Goal: Task Accomplishment & Management: Complete application form

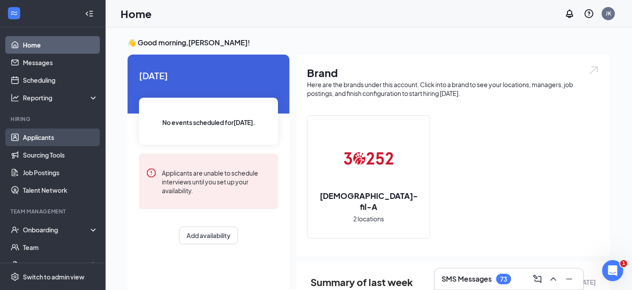
click at [50, 137] on link "Applicants" at bounding box center [60, 137] width 75 height 18
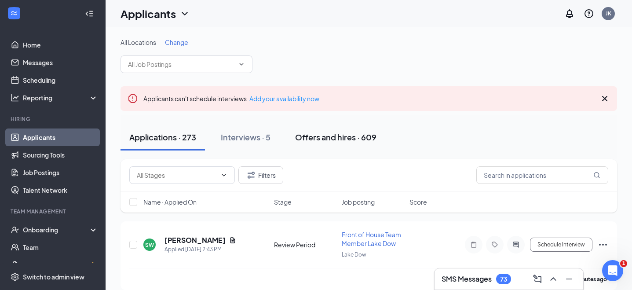
click at [322, 135] on div "Offers and hires · 609" at bounding box center [335, 137] width 81 height 11
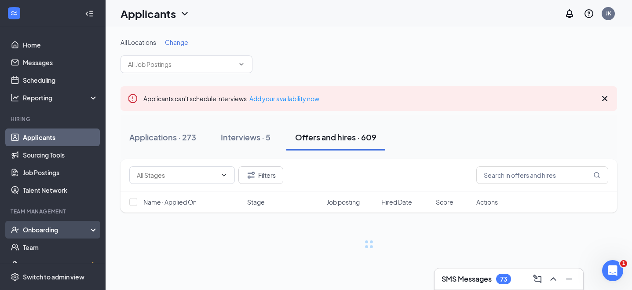
click at [60, 234] on div "Onboarding" at bounding box center [53, 230] width 106 height 18
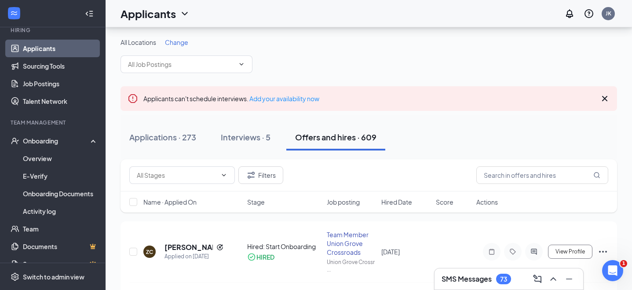
scroll to position [70, 0]
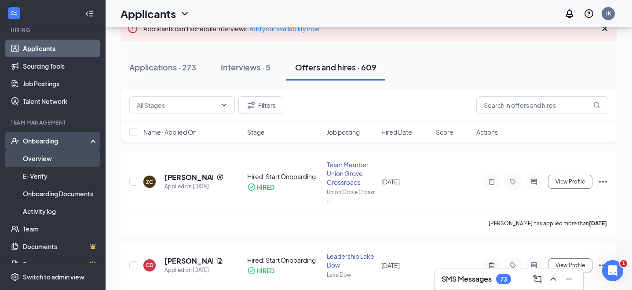
click at [41, 162] on link "Overview" at bounding box center [60, 159] width 75 height 18
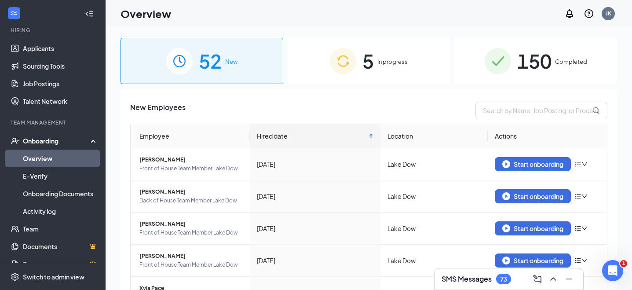
click at [401, 70] on div "5 In progress" at bounding box center [369, 61] width 163 height 46
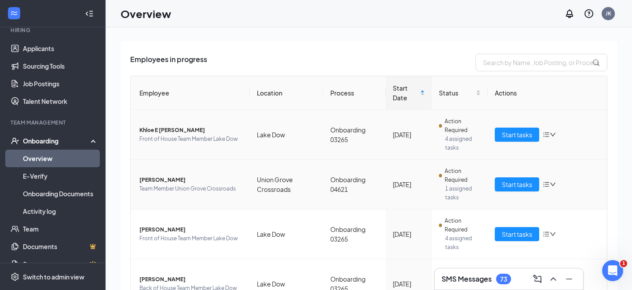
scroll to position [56, 0]
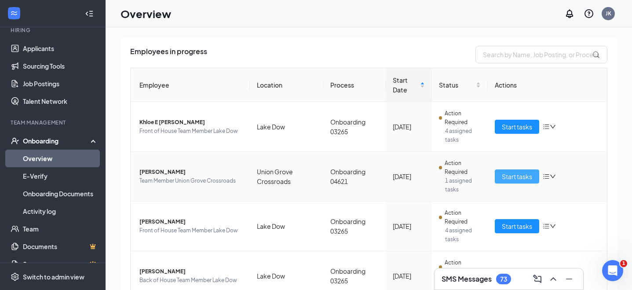
click at [521, 177] on span "Start tasks" at bounding box center [517, 177] width 30 height 10
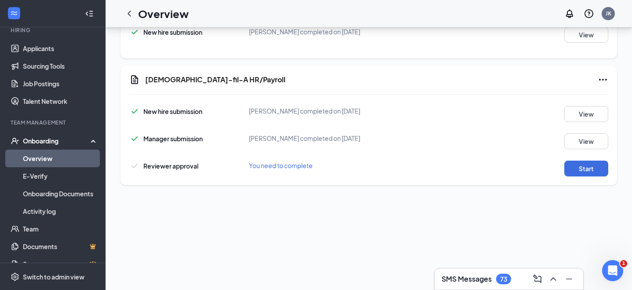
scroll to position [89, 0]
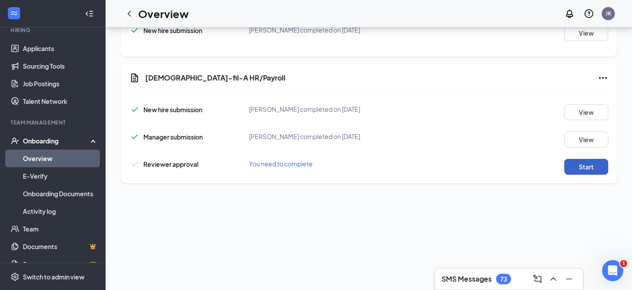
click at [582, 167] on button "Start" at bounding box center [586, 167] width 44 height 16
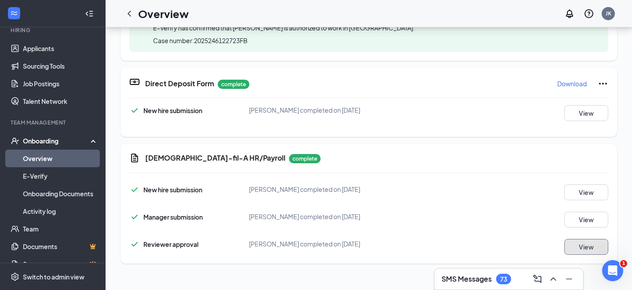
scroll to position [389, 0]
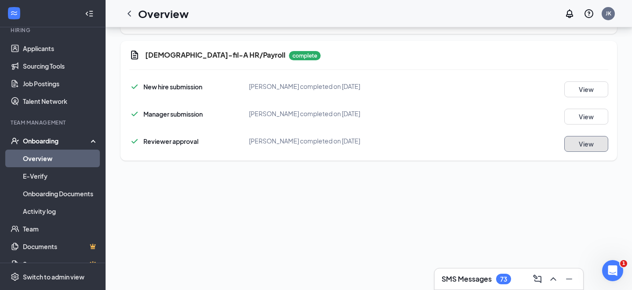
click at [590, 146] on button "View" at bounding box center [586, 144] width 44 height 16
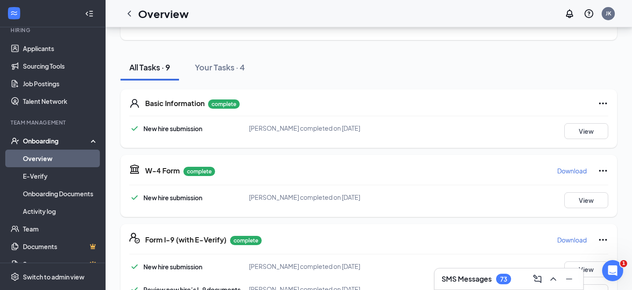
scroll to position [0, 0]
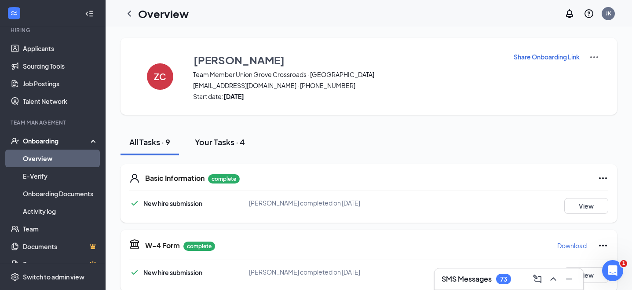
click at [221, 139] on div "Your Tasks · 4" at bounding box center [220, 141] width 50 height 11
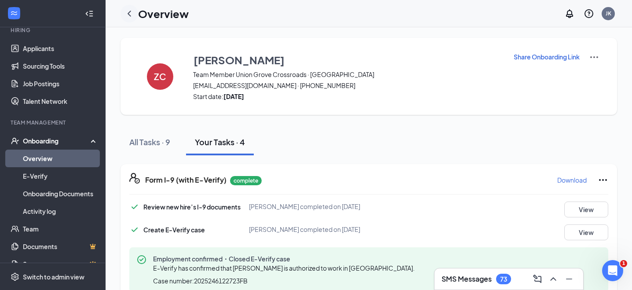
click at [135, 12] on div at bounding box center [130, 14] width 18 height 18
click at [129, 14] on icon "ChevronLeft" at bounding box center [129, 13] width 11 height 11
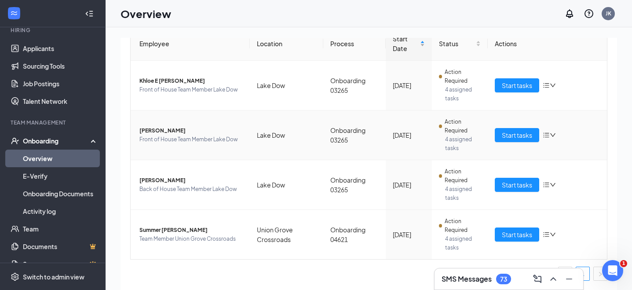
scroll to position [97, 0]
click at [518, 235] on span "Start tasks" at bounding box center [517, 235] width 30 height 10
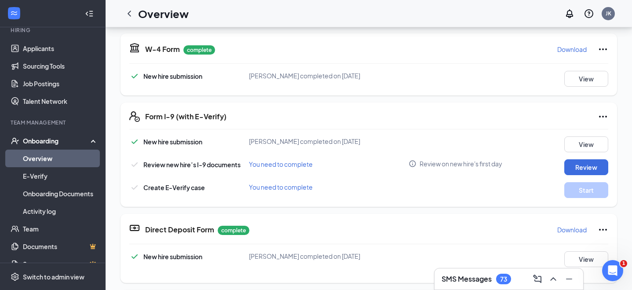
scroll to position [195, 0]
click at [414, 164] on icon "Info" at bounding box center [413, 165] width 8 height 8
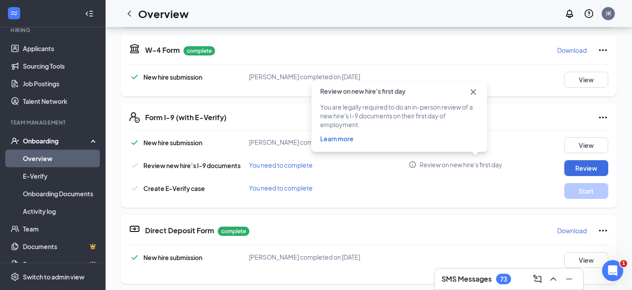
click at [473, 91] on icon "Cross" at bounding box center [473, 92] width 11 height 11
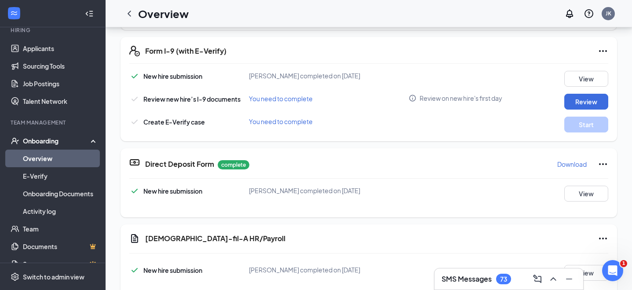
scroll to position [189, 0]
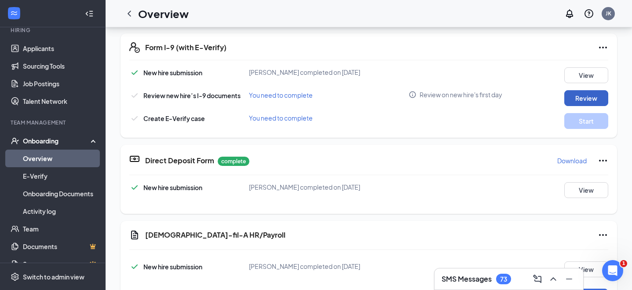
click at [581, 100] on button "Review" at bounding box center [586, 98] width 44 height 16
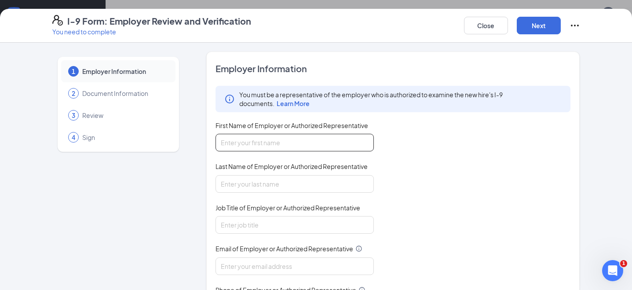
click at [297, 144] on input "First Name of Employer or Authorized Representative" at bounding box center [295, 143] width 158 height 18
type input "[PERSON_NAME]"
click at [246, 183] on input "Last Name of Employer or Authorized Representative" at bounding box center [295, 184] width 158 height 18
type input "[PERSON_NAME]"
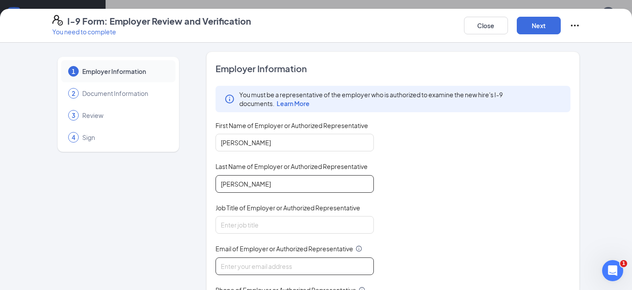
type input "[EMAIL_ADDRESS][DOMAIN_NAME]"
type input "4703170131"
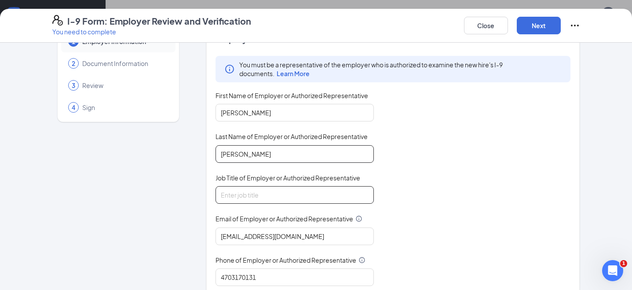
scroll to position [32, 0]
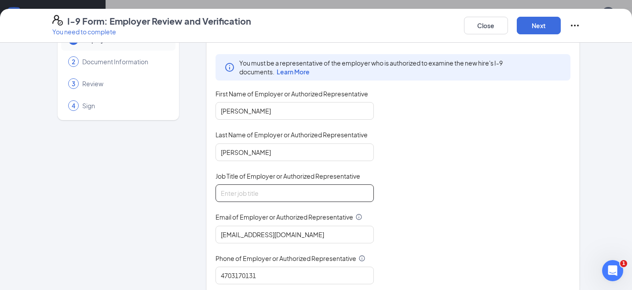
click at [275, 194] on input "Job Title of Employer or Authorized Representative" at bounding box center [295, 193] width 158 height 18
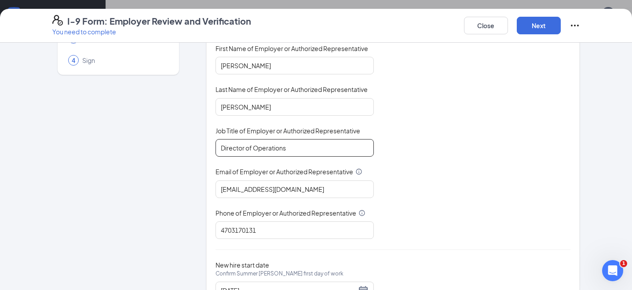
scroll to position [77, 0]
type input "Director of Operations"
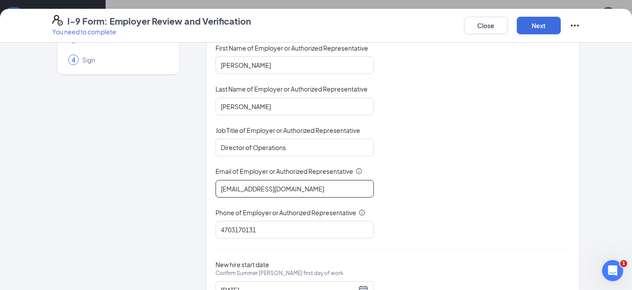
drag, startPoint x: 307, startPoint y: 190, endPoint x: 238, endPoint y: 190, distance: 69.1
click at [238, 190] on input "[EMAIL_ADDRESS][DOMAIN_NAME]" at bounding box center [295, 189] width 158 height 18
type input "[PERSON_NAME][EMAIL_ADDRESS][DOMAIN_NAME]"
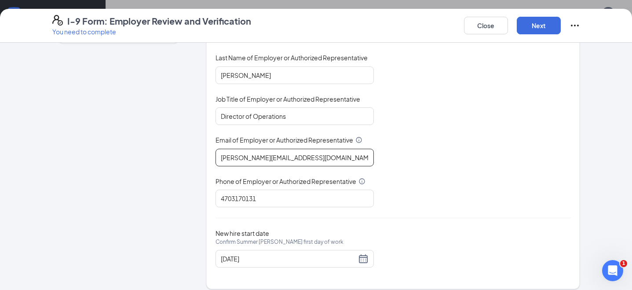
scroll to position [110, 0]
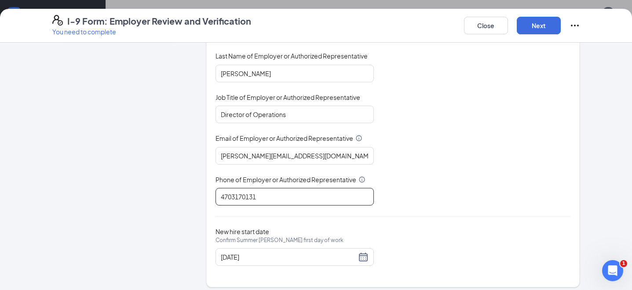
drag, startPoint x: 228, startPoint y: 197, endPoint x: 214, endPoint y: 197, distance: 14.1
click at [214, 197] on div "Employer Information You must be a representative of the employer who is author…" at bounding box center [393, 114] width 374 height 346
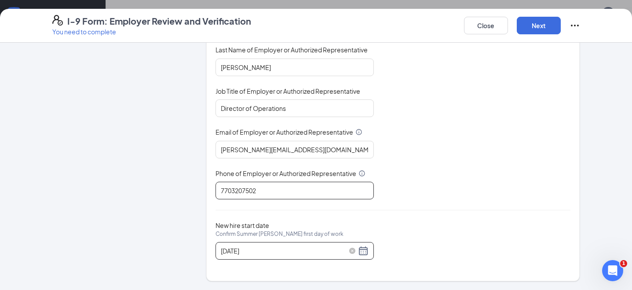
type input "7703207502"
click at [364, 251] on div "[DATE]" at bounding box center [295, 250] width 148 height 11
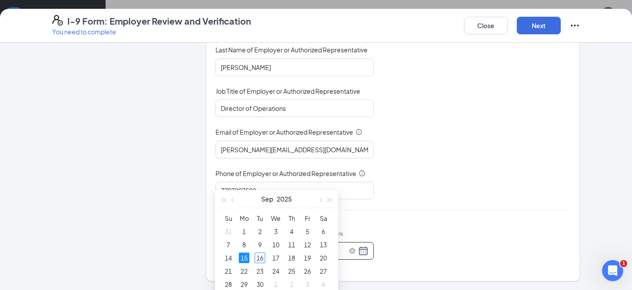
scroll to position [155, 0]
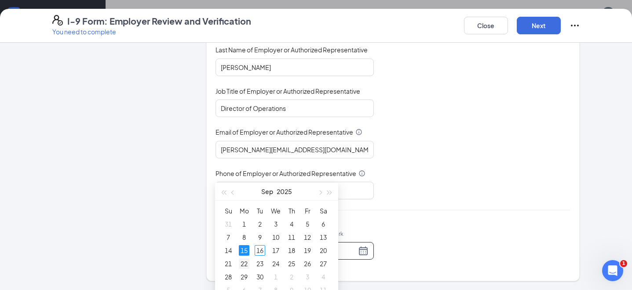
type input "[DATE]"
click at [244, 264] on div "22" at bounding box center [244, 263] width 11 height 11
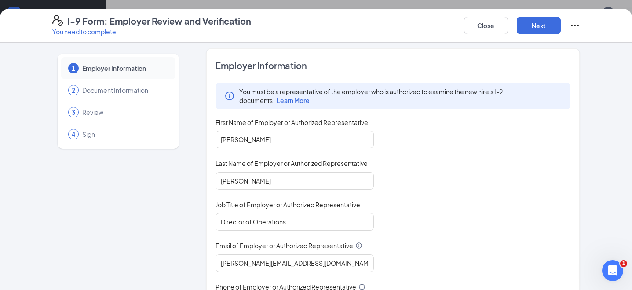
scroll to position [0, 0]
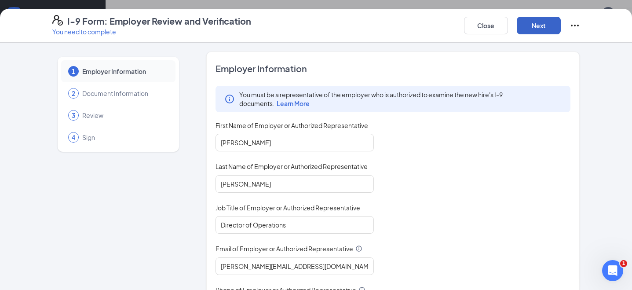
click at [538, 23] on button "Next" at bounding box center [539, 26] width 44 height 18
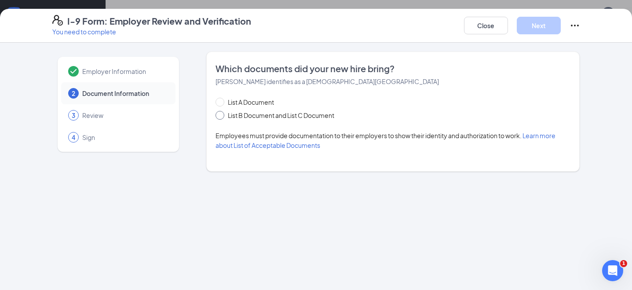
click at [221, 115] on input "List B Document and List C Document" at bounding box center [219, 114] width 6 height 6
radio input "true"
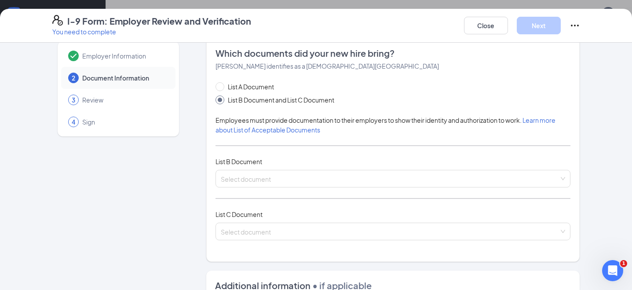
scroll to position [24, 0]
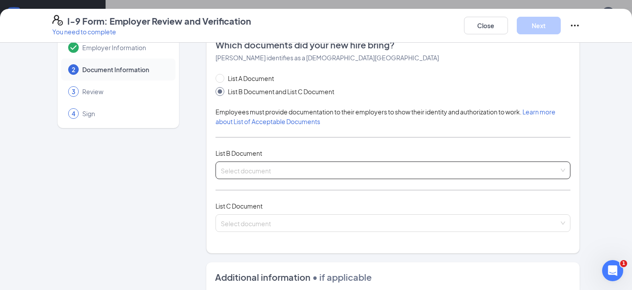
click at [257, 170] on input "search" at bounding box center [390, 168] width 339 height 13
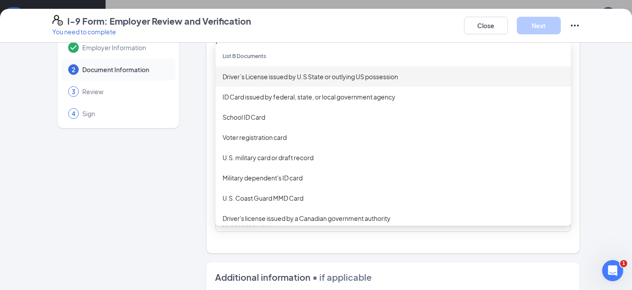
click at [260, 81] on div "Driver’s License issued by U.S State or outlying US possession" at bounding box center [393, 76] width 355 height 20
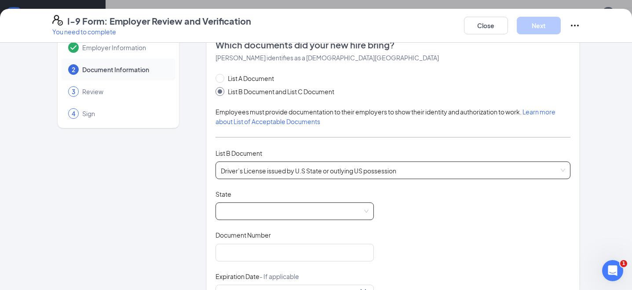
click at [255, 213] on span at bounding box center [295, 211] width 148 height 17
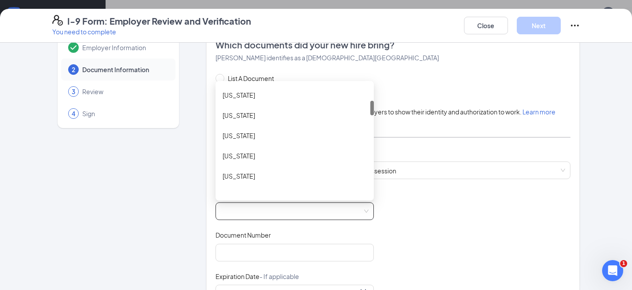
scroll to position [165, 0]
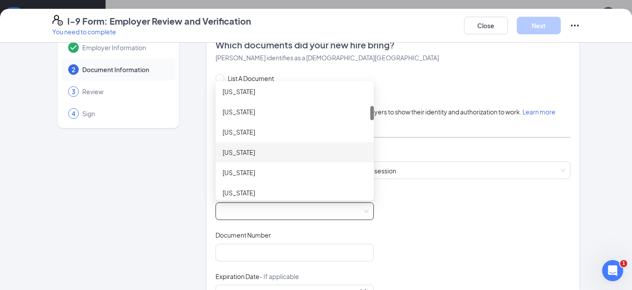
click at [241, 148] on div "[US_STATE]" at bounding box center [295, 152] width 144 height 10
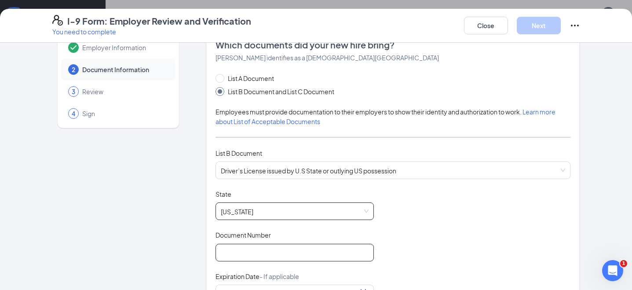
click at [282, 254] on input "Document Number" at bounding box center [295, 253] width 158 height 18
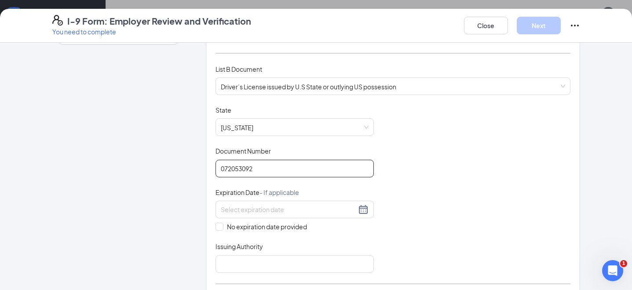
scroll to position [118, 0]
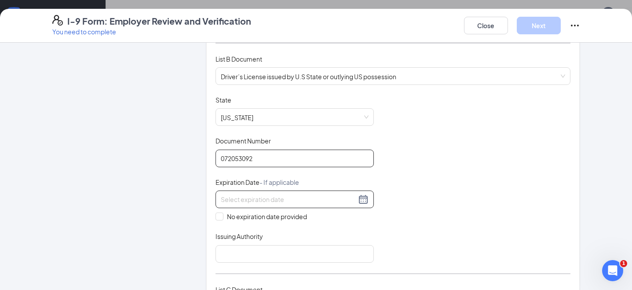
type input "072053092"
click at [296, 205] on div at bounding box center [295, 199] width 158 height 18
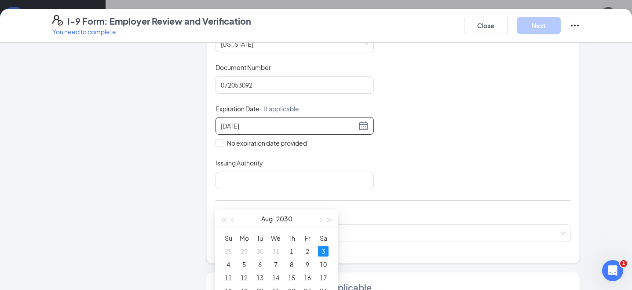
scroll to position [212, 0]
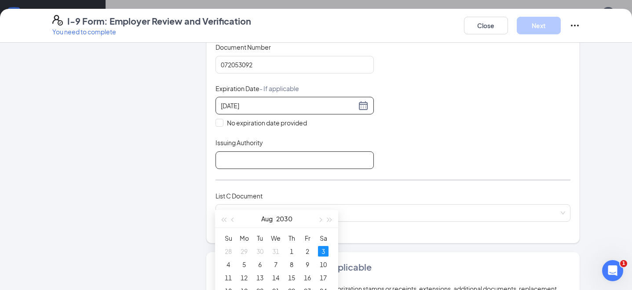
type input "[DATE]"
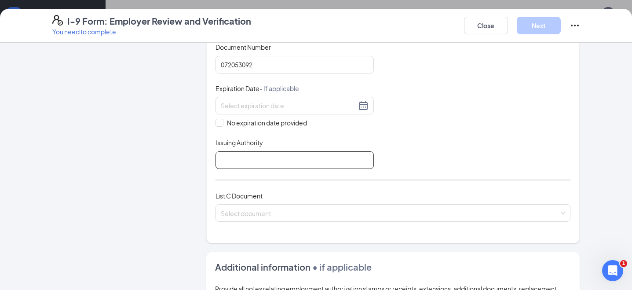
click at [297, 160] on input "Issuing Authority" at bounding box center [295, 160] width 158 height 18
type input "[US_STATE]"
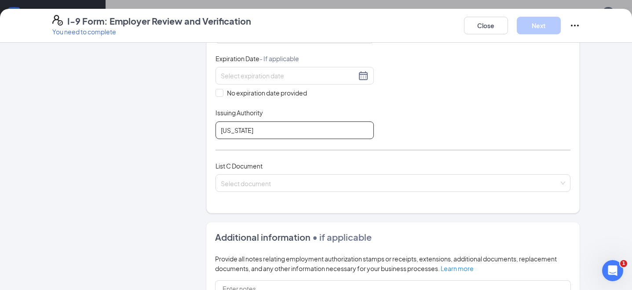
scroll to position [249, 0]
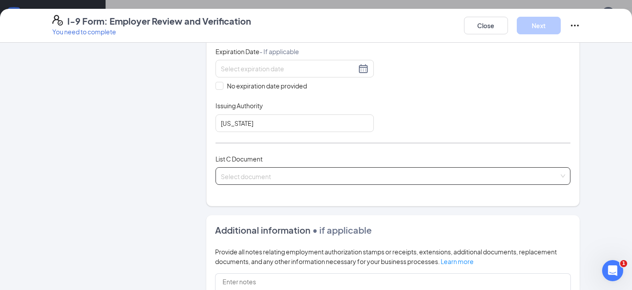
click at [291, 176] on input "search" at bounding box center [390, 174] width 339 height 13
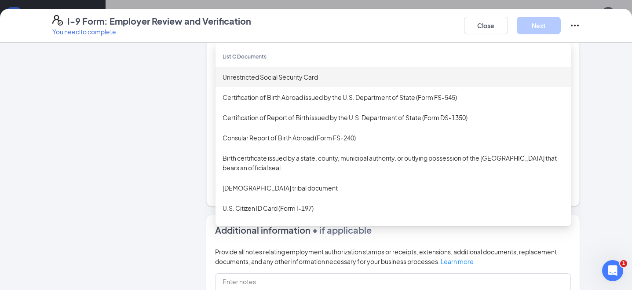
click at [254, 74] on div "Unrestricted Social Security Card" at bounding box center [393, 77] width 341 height 10
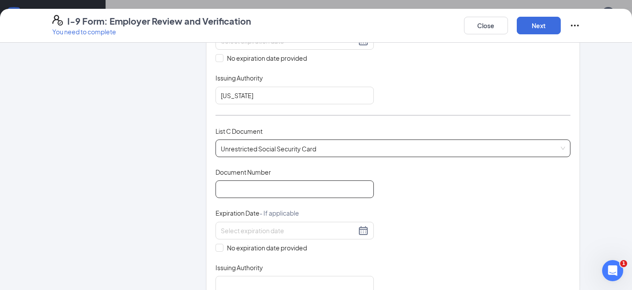
scroll to position [285, 0]
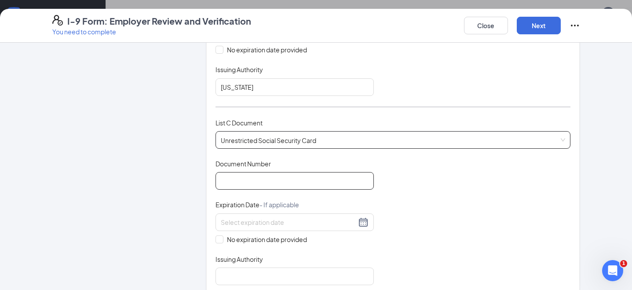
click at [236, 184] on input "Document Number" at bounding box center [295, 181] width 158 height 18
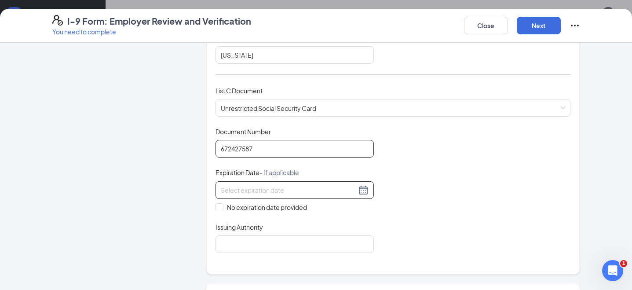
scroll to position [317, 0]
type input "672427587"
click at [219, 208] on input "No expiration date provided" at bounding box center [219, 206] width 6 height 6
checkbox input "true"
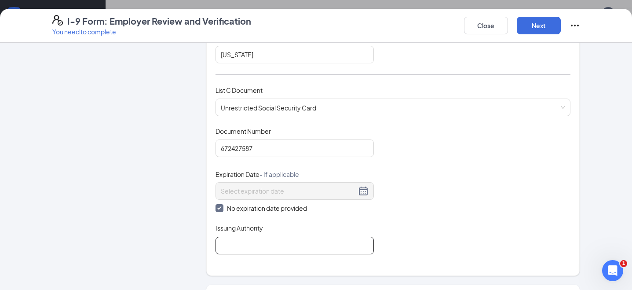
click at [232, 244] on input "Issuing Authority" at bounding box center [295, 246] width 158 height 18
type input "[GEOGRAPHIC_DATA]"
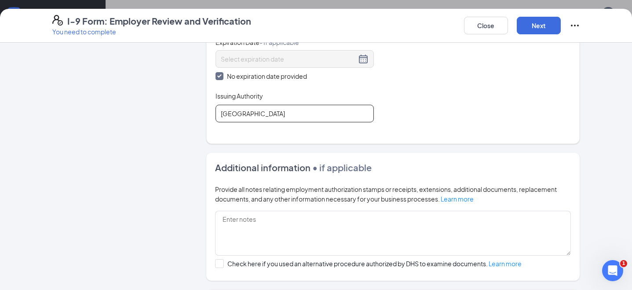
scroll to position [443, 0]
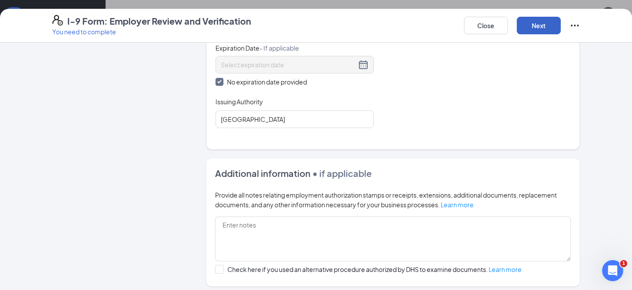
click at [538, 21] on button "Next" at bounding box center [539, 26] width 44 height 18
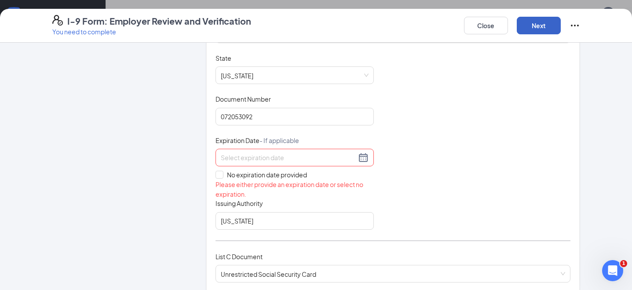
scroll to position [166, 0]
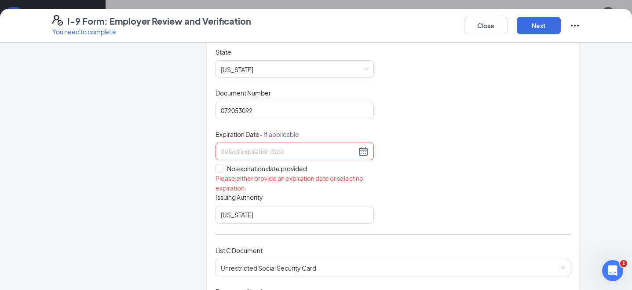
click at [260, 150] on input at bounding box center [288, 151] width 135 height 10
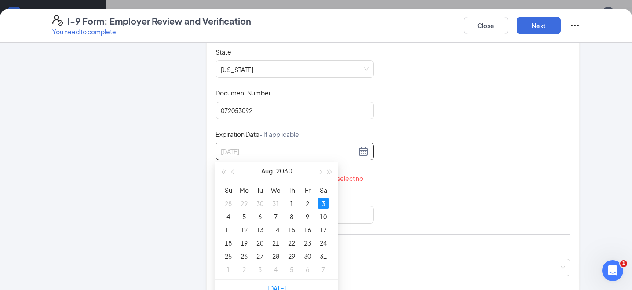
click at [325, 201] on div "3" at bounding box center [323, 203] width 11 height 11
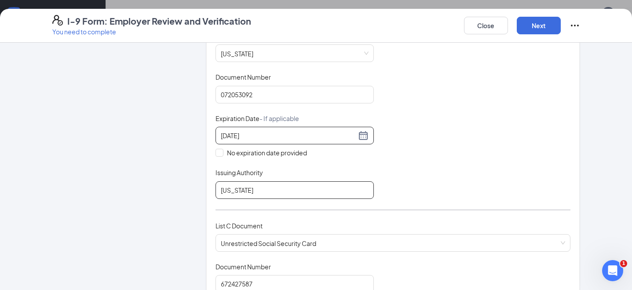
scroll to position [182, 0]
type input "[DATE]"
click at [536, 25] on button "Next" at bounding box center [539, 26] width 44 height 18
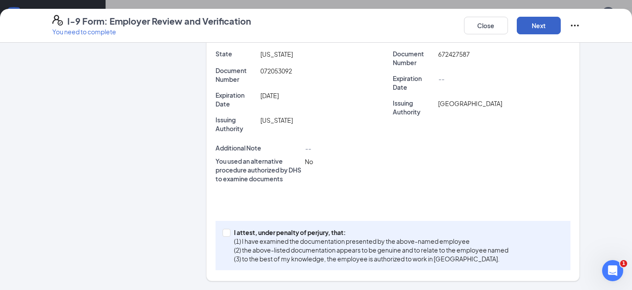
scroll to position [258, 0]
click at [226, 232] on input "I attest, under penalty of [PERSON_NAME], that: (1) I have examined the documen…" at bounding box center [226, 232] width 6 height 6
checkbox input "true"
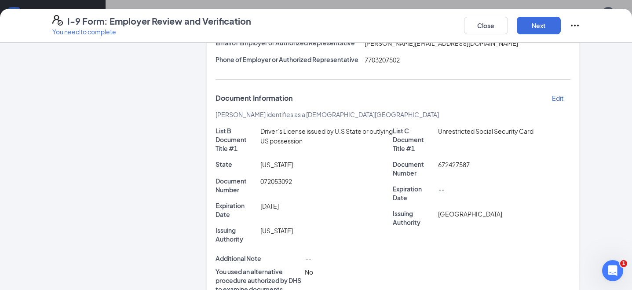
scroll to position [115, 0]
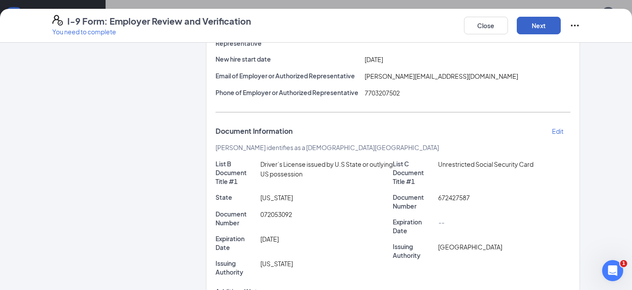
click at [538, 24] on button "Next" at bounding box center [539, 26] width 44 height 18
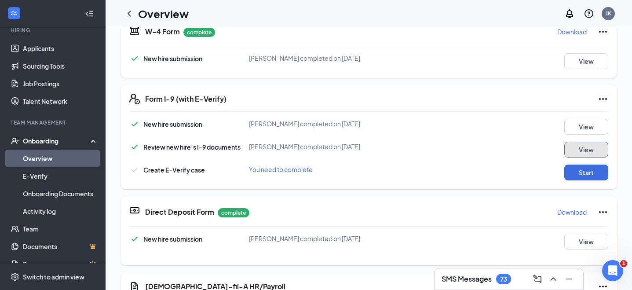
scroll to position [213, 0]
click at [571, 174] on button "Start" at bounding box center [586, 173] width 44 height 16
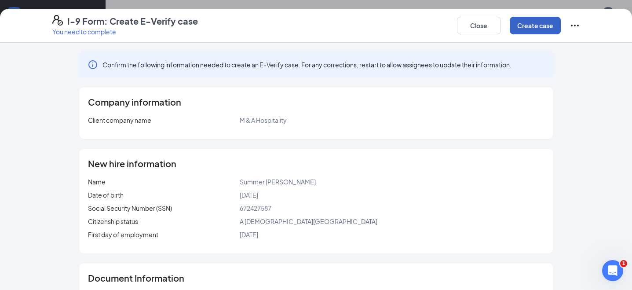
click at [529, 24] on button "Create case" at bounding box center [535, 26] width 51 height 18
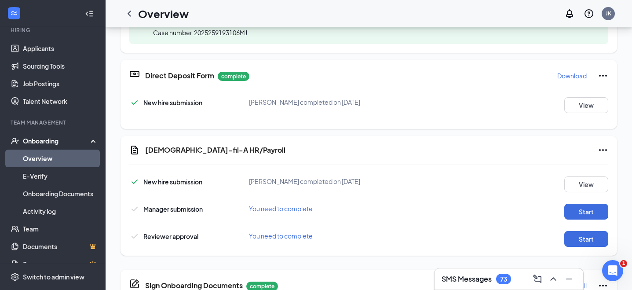
scroll to position [275, 0]
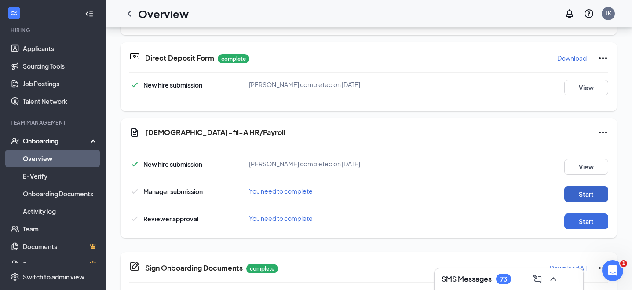
click at [578, 194] on button "Start" at bounding box center [586, 194] width 44 height 16
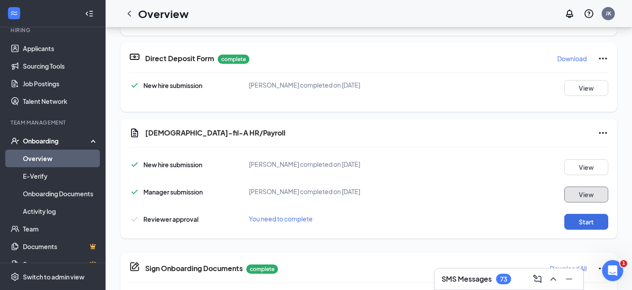
scroll to position [293, 0]
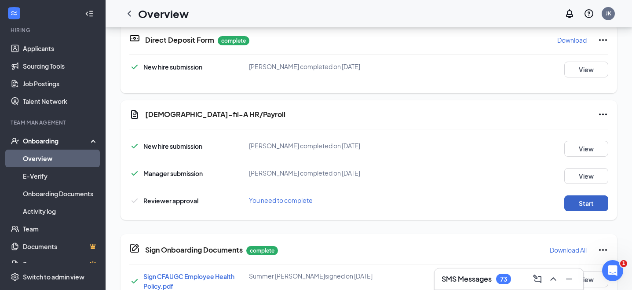
click at [578, 203] on button "Start" at bounding box center [586, 203] width 44 height 16
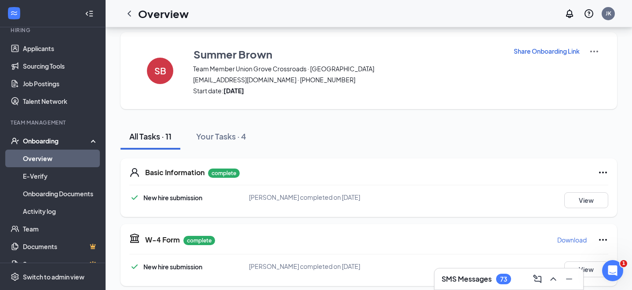
scroll to position [0, 0]
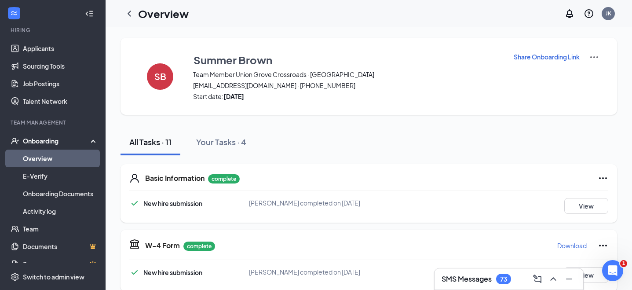
click at [598, 56] on img at bounding box center [594, 57] width 11 height 11
click at [595, 71] on span "View details" at bounding box center [594, 73] width 34 height 10
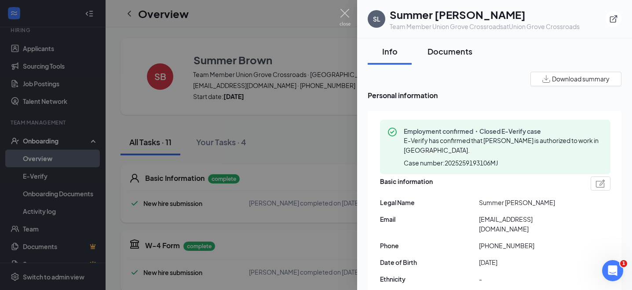
click at [447, 52] on div "Documents" at bounding box center [450, 51] width 45 height 11
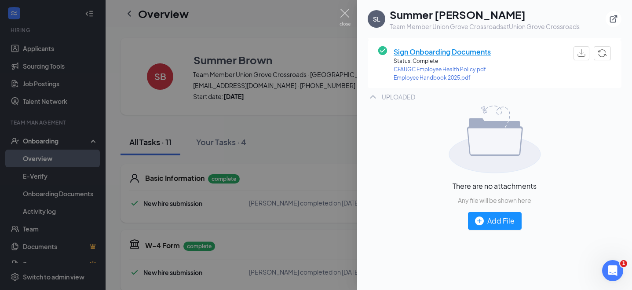
scroll to position [240, 0]
click at [499, 220] on div "Add File" at bounding box center [495, 219] width 40 height 11
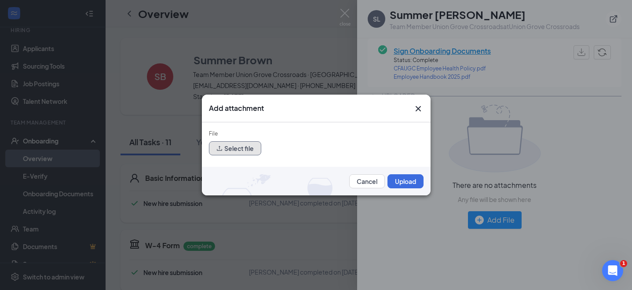
click at [238, 151] on button "Select file" at bounding box center [235, 148] width 52 height 14
click at [419, 109] on icon "Cross" at bounding box center [417, 108] width 5 height 5
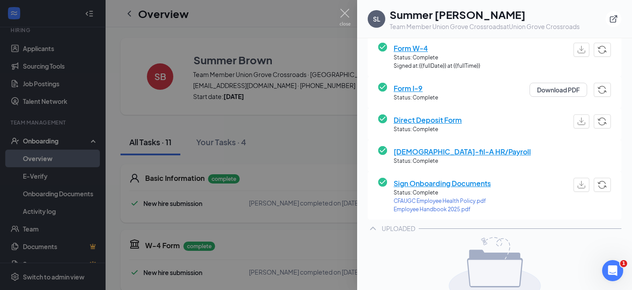
scroll to position [0, 0]
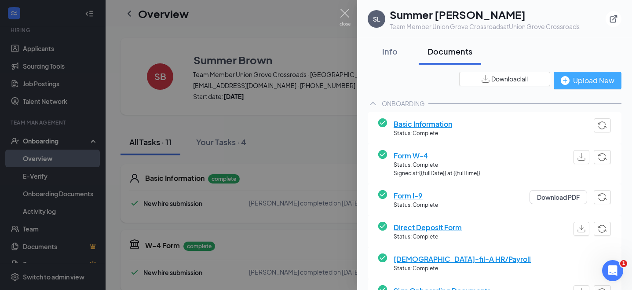
click at [567, 79] on img "button" at bounding box center [565, 80] width 9 height 9
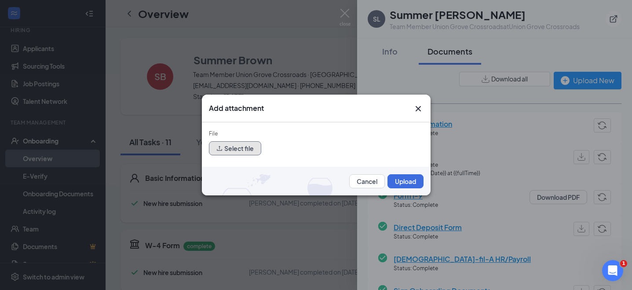
click at [233, 149] on button "Select file" at bounding box center [235, 148] width 52 height 14
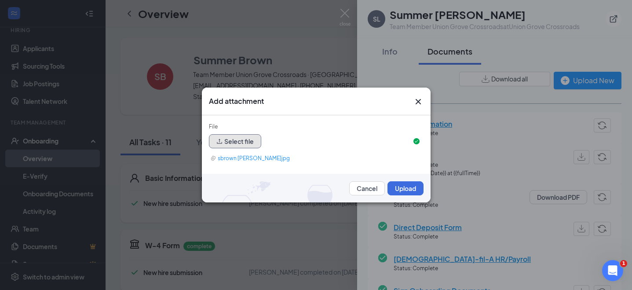
click at [242, 139] on button "Select file" at bounding box center [235, 141] width 52 height 14
click at [237, 141] on button "Select file" at bounding box center [235, 141] width 52 height 14
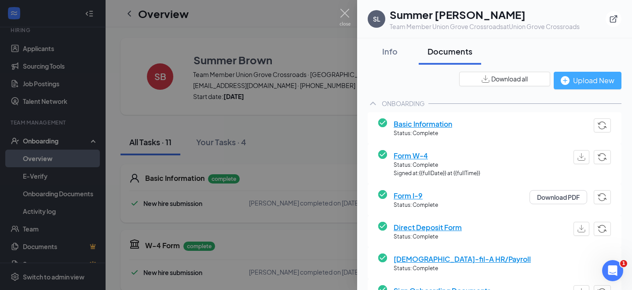
click at [586, 84] on div "Upload New" at bounding box center [588, 80] width 54 height 11
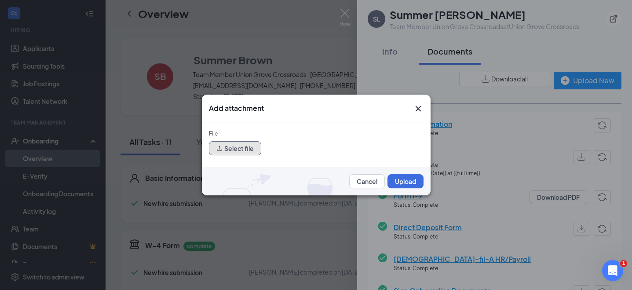
click at [238, 144] on button "Select file" at bounding box center [235, 148] width 52 height 14
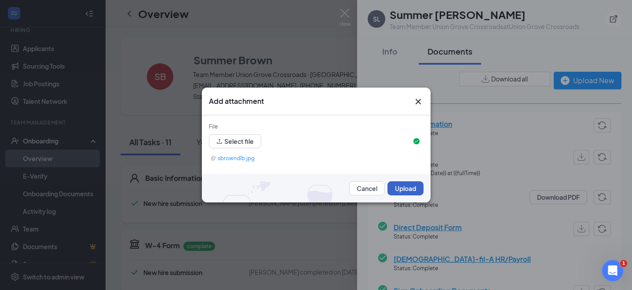
click at [411, 187] on button "Upload" at bounding box center [406, 188] width 36 height 14
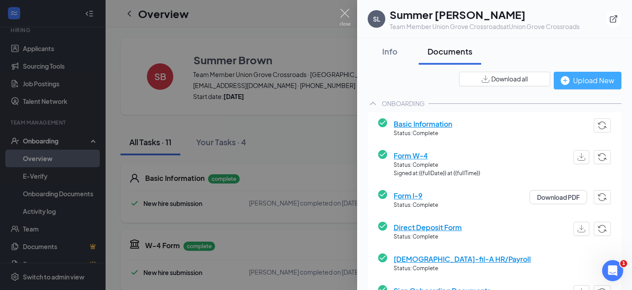
click at [575, 81] on div "Upload New" at bounding box center [588, 80] width 54 height 11
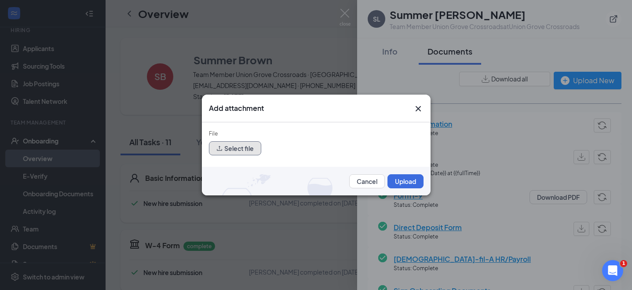
click at [235, 151] on button "Select file" at bounding box center [235, 148] width 52 height 14
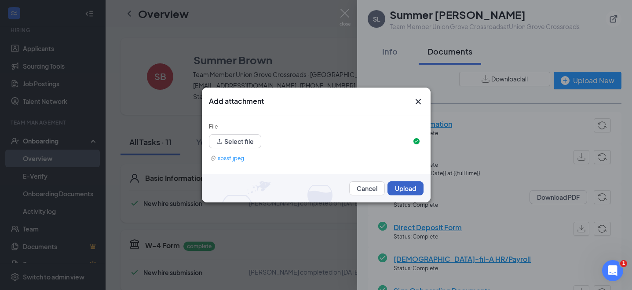
click at [407, 181] on button "Upload" at bounding box center [406, 188] width 36 height 14
click at [415, 187] on button "Upload" at bounding box center [406, 188] width 36 height 14
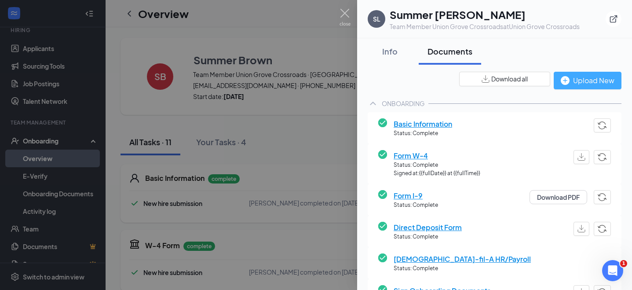
click at [591, 79] on div "Upload New" at bounding box center [588, 80] width 54 height 11
click at [580, 77] on div "Upload New" at bounding box center [588, 80] width 54 height 11
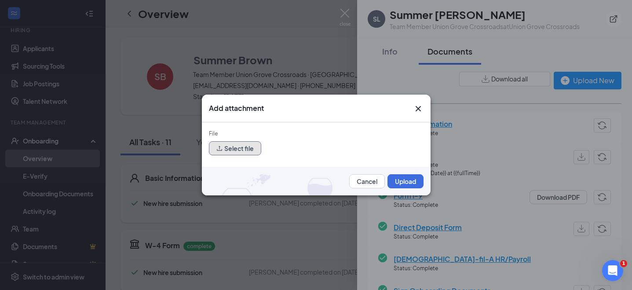
click at [234, 150] on button "Select file" at bounding box center [235, 148] width 52 height 14
click at [406, 179] on button "Upload" at bounding box center [406, 181] width 36 height 14
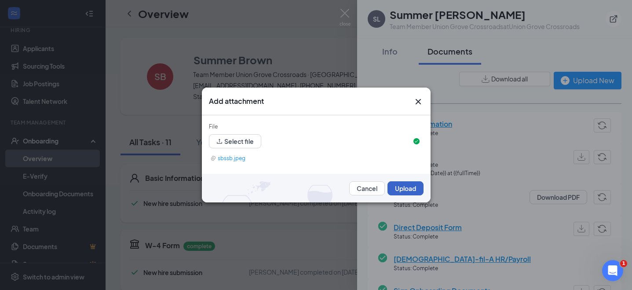
click at [406, 185] on button "Upload" at bounding box center [406, 188] width 36 height 14
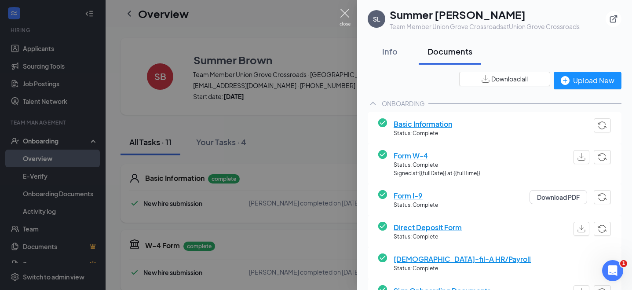
click at [343, 11] on img at bounding box center [345, 17] width 11 height 17
